Goal: Transaction & Acquisition: Obtain resource

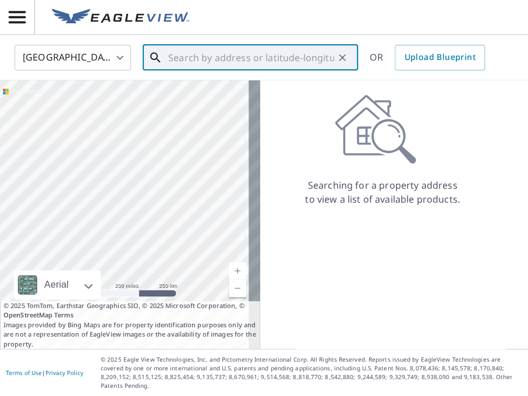
click at [300, 63] on input "text" at bounding box center [251, 57] width 166 height 33
paste input "[STREET_ADDRESS]"
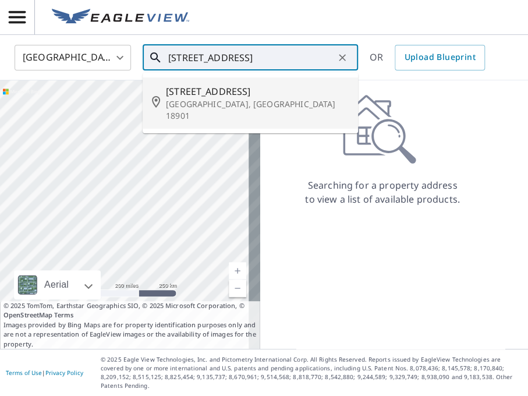
click at [265, 94] on span "[STREET_ADDRESS]" at bounding box center [257, 91] width 183 height 14
type input "[STREET_ADDRESS]"
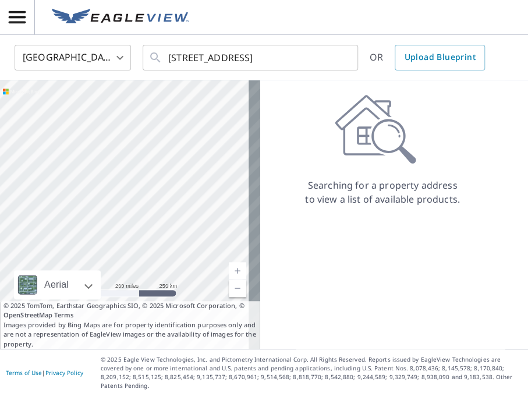
scroll to position [0, 0]
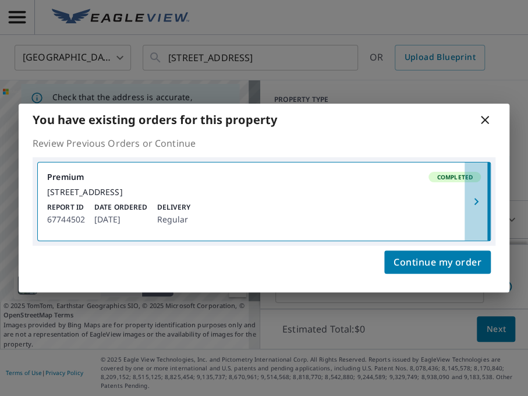
click at [479, 193] on button "button" at bounding box center [477, 201] width 26 height 78
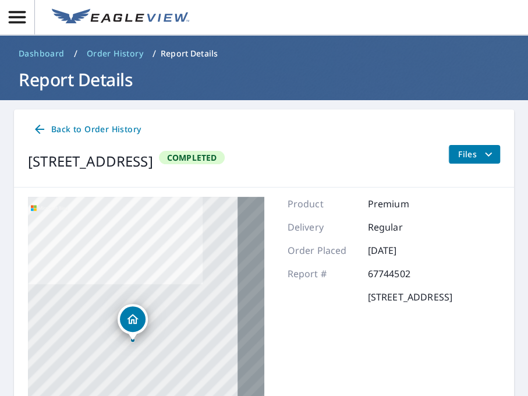
click at [481, 156] on icon "filesDropdownBtn-67744502" at bounding box center [488, 154] width 14 height 14
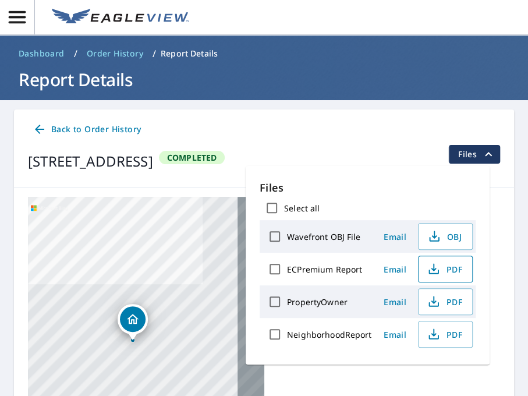
click at [442, 266] on span "PDF" at bounding box center [443, 269] width 37 height 14
